Goal: Transaction & Acquisition: Book appointment/travel/reservation

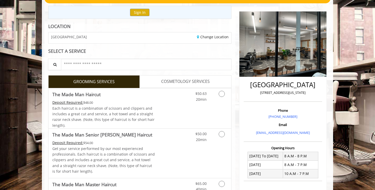
scroll to position [53, 0]
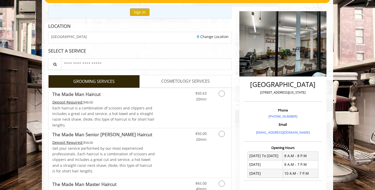
click at [189, 79] on span "COSMETOLOGY SERVICES" at bounding box center [185, 81] width 48 height 7
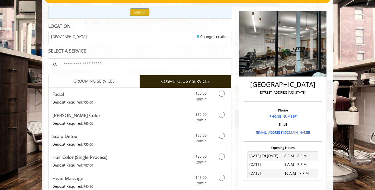
scroll to position [7, 0]
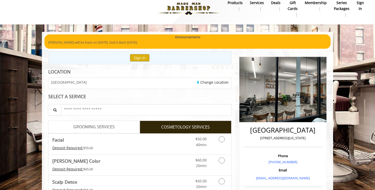
click at [99, 126] on span "GROOMING SERVICES" at bounding box center [93, 127] width 41 height 7
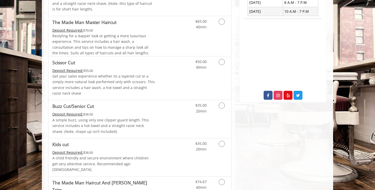
scroll to position [222, 0]
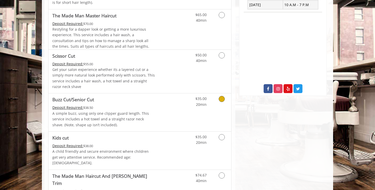
click at [216, 101] on link "Grooming services" at bounding box center [220, 100] width 13 height 14
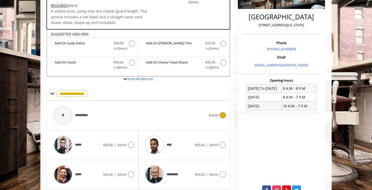
scroll to position [118, 0]
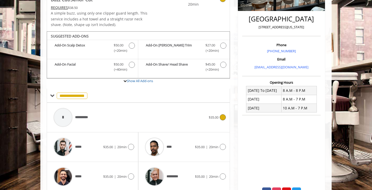
click at [159, 123] on div "**********" at bounding box center [130, 117] width 158 height 24
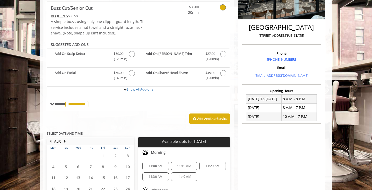
scroll to position [113, 0]
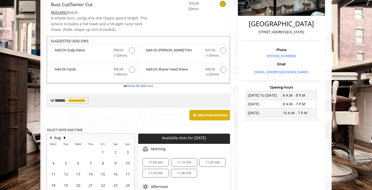
click at [53, 99] on span at bounding box center [52, 100] width 5 height 5
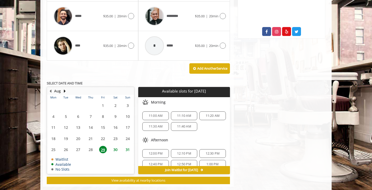
scroll to position [279, 0]
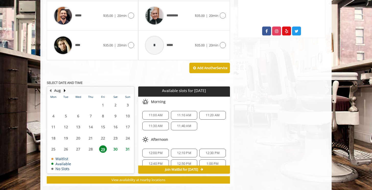
click at [186, 117] on span "11:10 AM" at bounding box center [184, 115] width 14 height 4
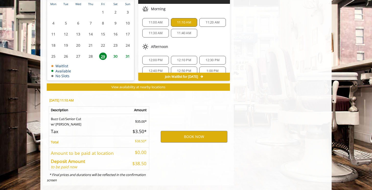
scroll to position [380, 0]
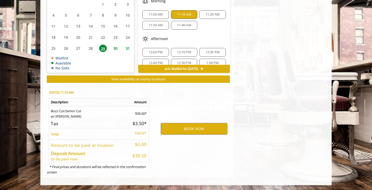
click at [102, 111] on td "Buzz Cut/Senior Cut w/ Any [PERSON_NAME]" at bounding box center [88, 112] width 79 height 13
drag, startPoint x: 102, startPoint y: 111, endPoint x: 103, endPoint y: 90, distance: 21.2
click at [103, 90] on div "[DATE] 11:10 AM Description Amount Buzz Cut/Senior Cut w/ Any [PERSON_NAME] $35…" at bounding box center [98, 132] width 111 height 92
click at [103, 91] on p "[DATE] 11:10 AM" at bounding box center [98, 93] width 99 height 4
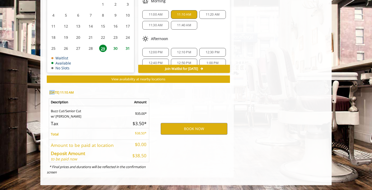
click at [103, 91] on p "[DATE] 11:10 AM" at bounding box center [98, 93] width 99 height 4
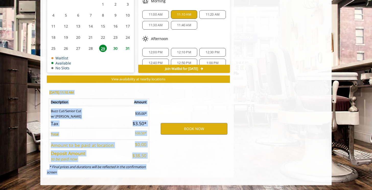
drag, startPoint x: 103, startPoint y: 90, endPoint x: 142, endPoint y: 169, distance: 88.0
click at [142, 169] on div "[DATE] 11:10 AM Description Amount Buzz Cut/Senior Cut w/ Any [PERSON_NAME] $35…" at bounding box center [98, 132] width 111 height 92
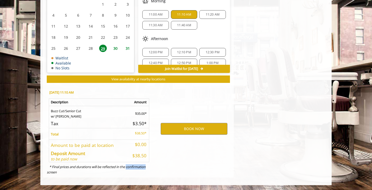
click at [142, 169] on div "[DATE] 11:10 AM Description Amount Buzz Cut/Senior Cut w/ Any [PERSON_NAME] $35…" at bounding box center [98, 132] width 111 height 92
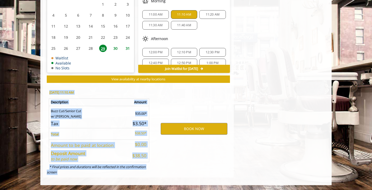
drag, startPoint x: 142, startPoint y: 169, endPoint x: 118, endPoint y: 91, distance: 82.1
click at [118, 91] on div "[DATE] 11:10 AM Description Amount Buzz Cut/Senior Cut w/ Any [PERSON_NAME] $35…" at bounding box center [98, 132] width 111 height 92
click at [118, 91] on p "[DATE] 11:10 AM" at bounding box center [98, 93] width 99 height 4
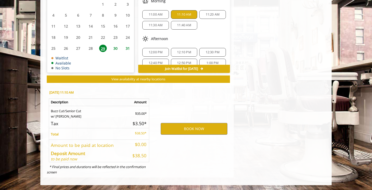
click at [118, 91] on p "[DATE] 11:10 AM" at bounding box center [98, 93] width 99 height 4
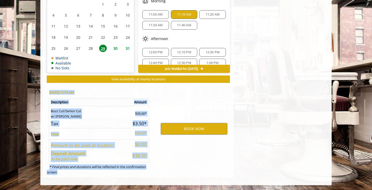
drag, startPoint x: 118, startPoint y: 91, endPoint x: 112, endPoint y: 174, distance: 83.4
click at [113, 174] on div "[DATE] 11:10 AM Description Amount Buzz Cut/Senior Cut w/ Any [PERSON_NAME] $35…" at bounding box center [98, 132] width 111 height 92
click at [112, 174] on div "[DATE] 11:10 AM Description Amount Buzz Cut/Senior Cut w/ Any [PERSON_NAME] $35…" at bounding box center [98, 132] width 111 height 92
